Goal: Information Seeking & Learning: Learn about a topic

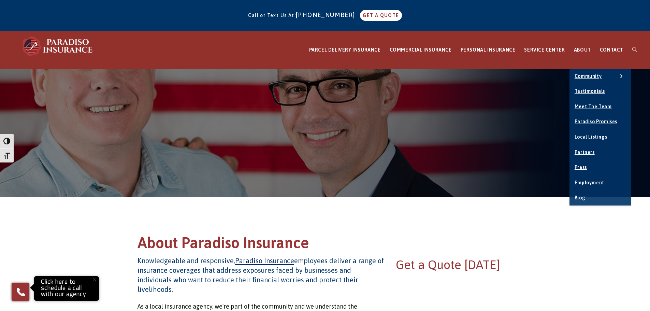
click at [590, 196] on link "Blog" at bounding box center [600, 197] width 61 height 15
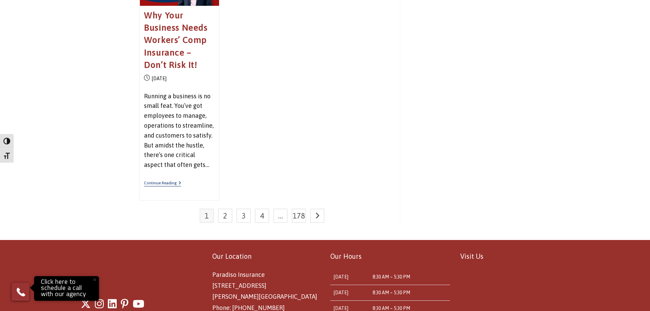
scroll to position [956, 0]
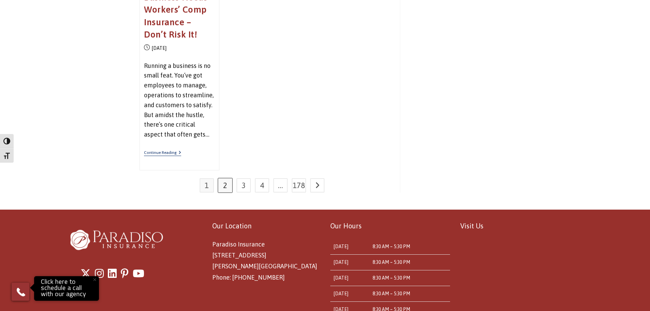
click at [227, 188] on link "2" at bounding box center [225, 185] width 14 height 14
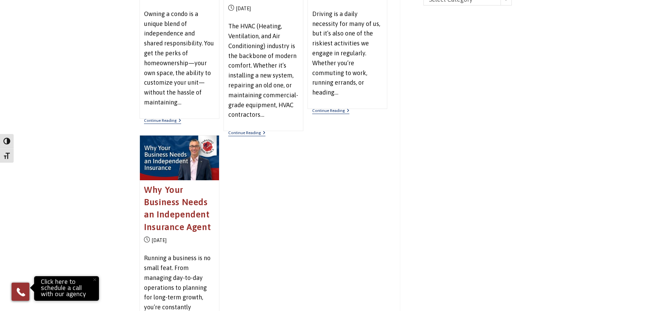
scroll to position [956, 0]
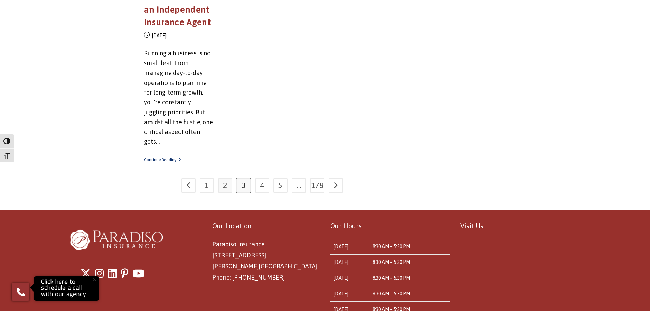
click at [241, 183] on link "3" at bounding box center [244, 185] width 14 height 14
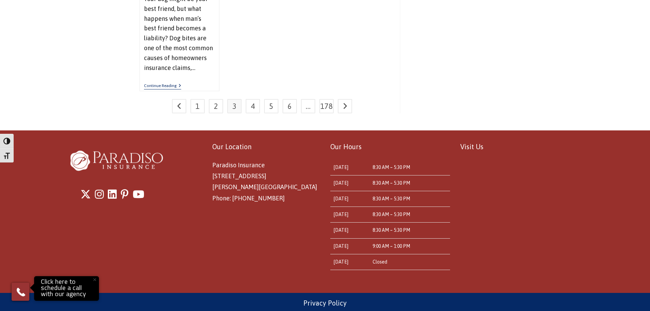
scroll to position [1057, 0]
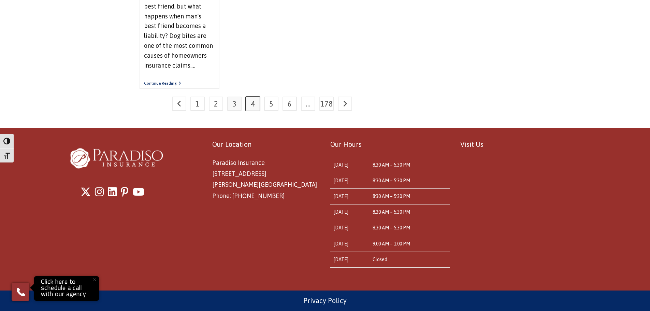
click at [250, 102] on link "4" at bounding box center [253, 104] width 14 height 14
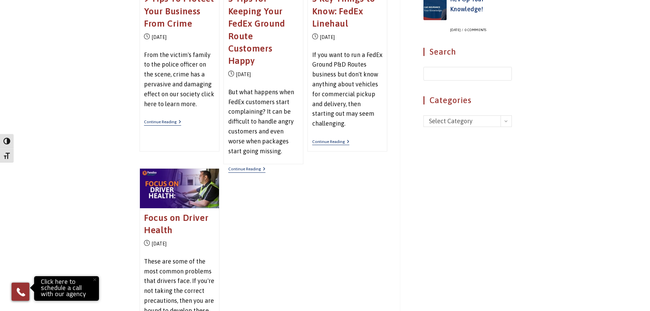
scroll to position [478, 0]
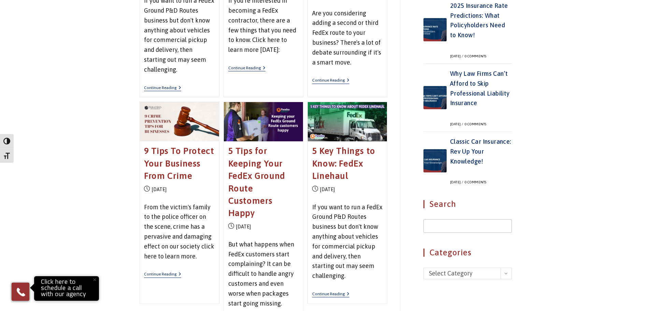
click at [478, 226] on input "Insert search query" at bounding box center [468, 226] width 88 height 14
type input "flood"
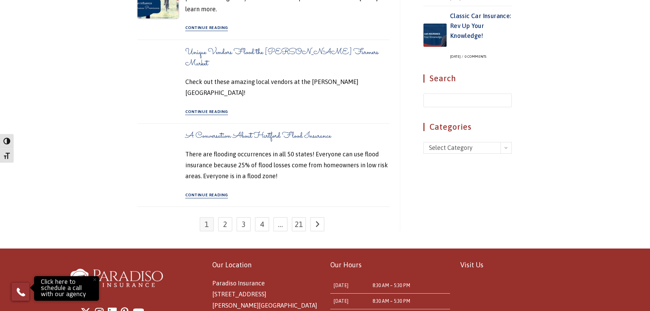
scroll to position [614, 0]
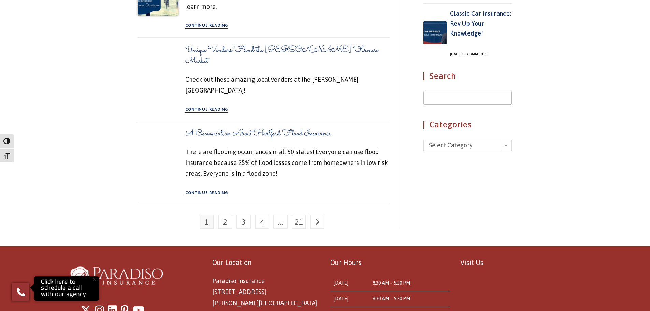
click at [473, 99] on input "Insert search query" at bounding box center [468, 98] width 88 height 14
type input "pollution"
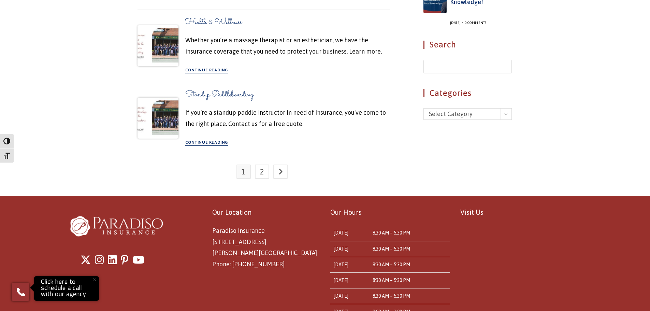
scroll to position [649, 0]
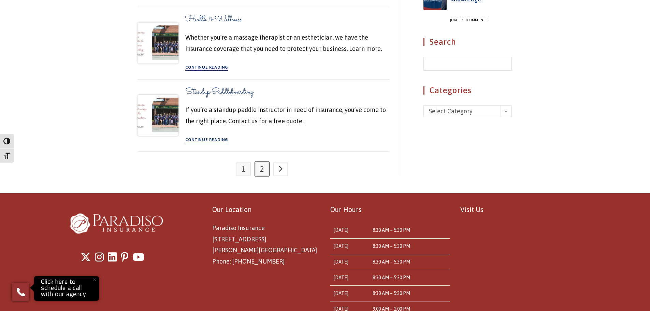
click at [264, 162] on link "2" at bounding box center [262, 169] width 14 height 14
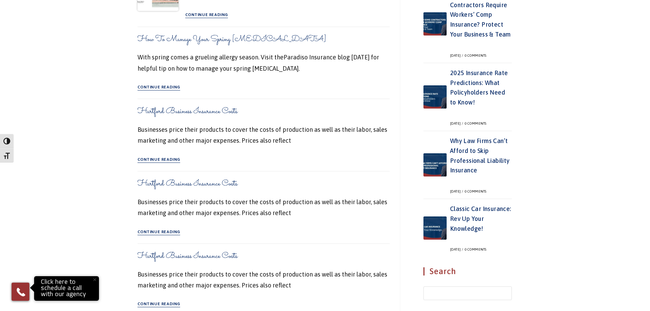
scroll to position [546, 0]
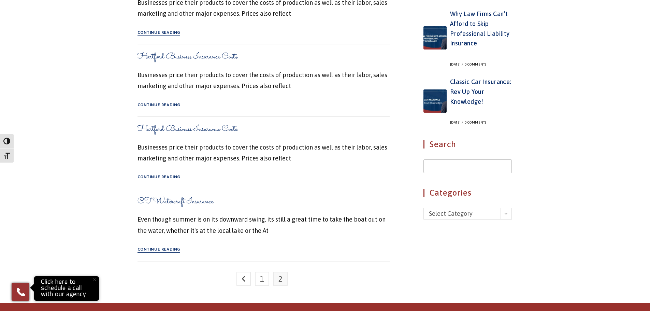
click at [455, 166] on input "Insert search query" at bounding box center [468, 166] width 88 height 14
type input "pollution"
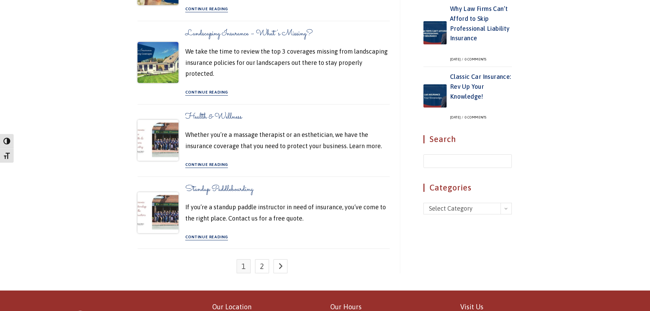
scroll to position [538, 0]
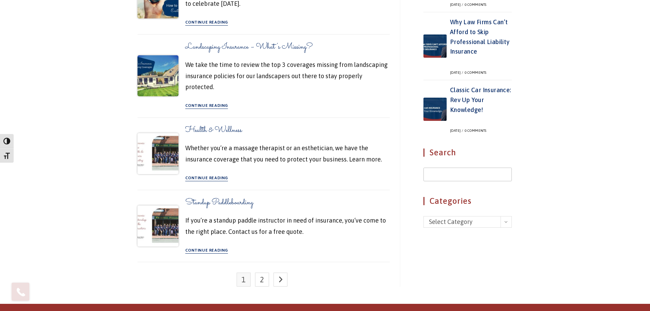
click at [458, 174] on input "Insert search query" at bounding box center [468, 175] width 88 height 14
type input "crime"
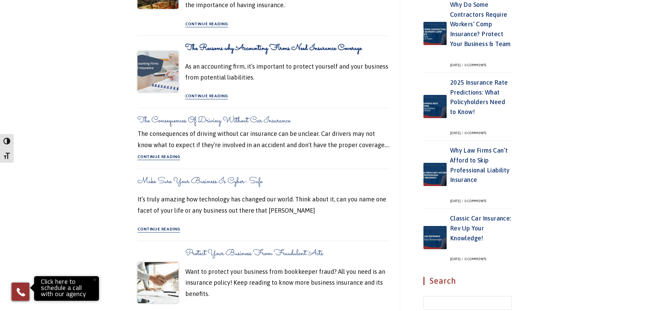
scroll to position [580, 0]
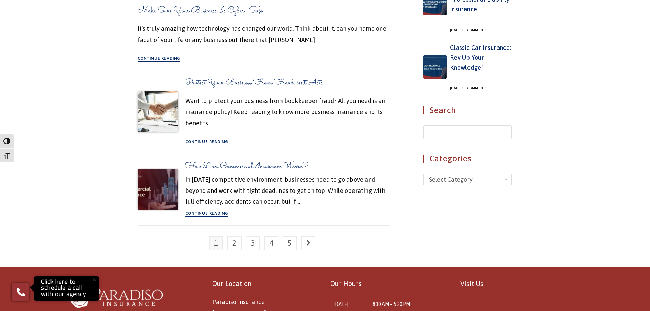
click at [476, 63] on div "Classic Car Insurance: Rev Up Your Knowledge! [DATE] / 0 Comments" at bounding box center [481, 66] width 62 height 47
click at [436, 62] on span "Primary Sidebar" at bounding box center [435, 66] width 23 height 23
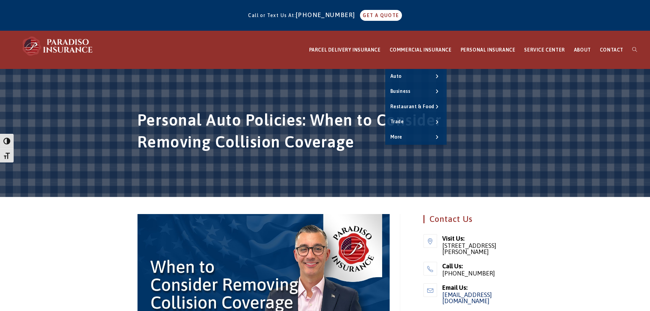
scroll to position [205, 0]
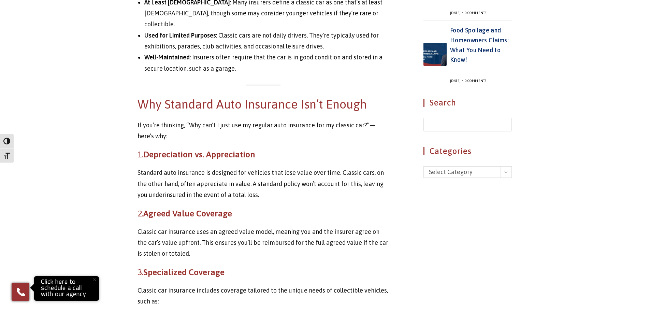
scroll to position [650, 0]
click at [494, 122] on input "Insert search query" at bounding box center [468, 124] width 88 height 14
type input "home"
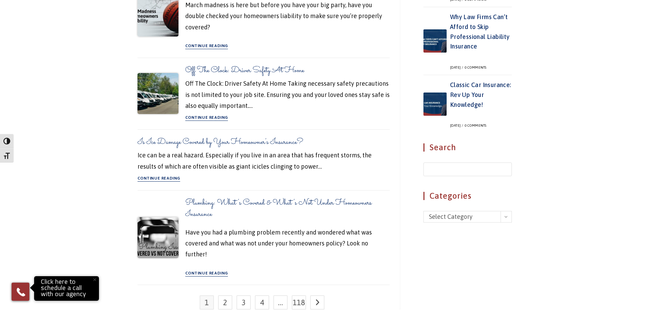
scroll to position [546, 0]
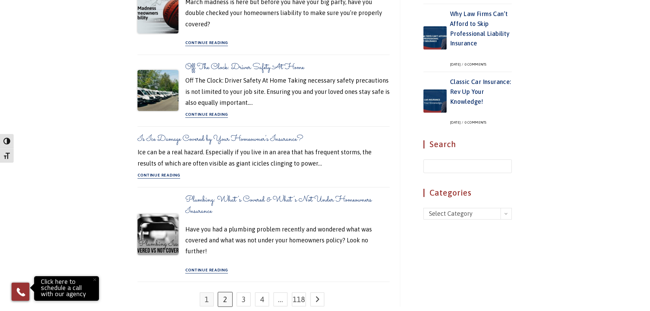
click at [230, 292] on link "2" at bounding box center [225, 299] width 14 height 14
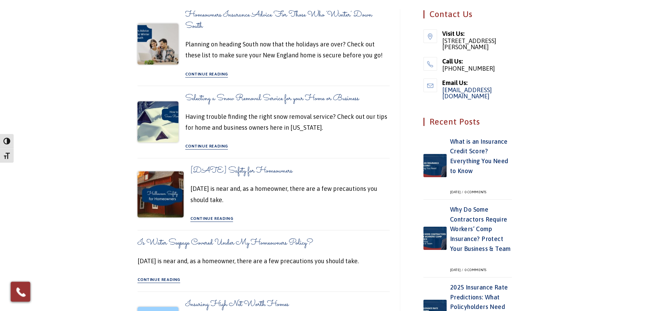
scroll to position [341, 0]
